Goal: Task Accomplishment & Management: Complete application form

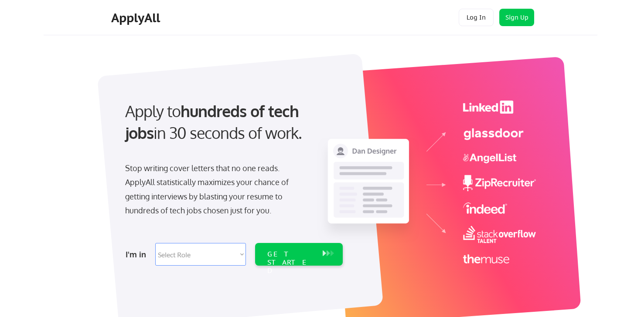
click at [227, 251] on select "Select Role Software Engineering Product Management Customer Success Sales UI/U…" at bounding box center [200, 254] width 91 height 23
select select ""sales0""
click at [155, 243] on select "Select Role Software Engineering Product Management Customer Success Sales UI/U…" at bounding box center [200, 254] width 91 height 23
select select ""sales0""
click at [297, 251] on div "GET STARTED" at bounding box center [290, 262] width 47 height 25
